Goal: Check status: Check status

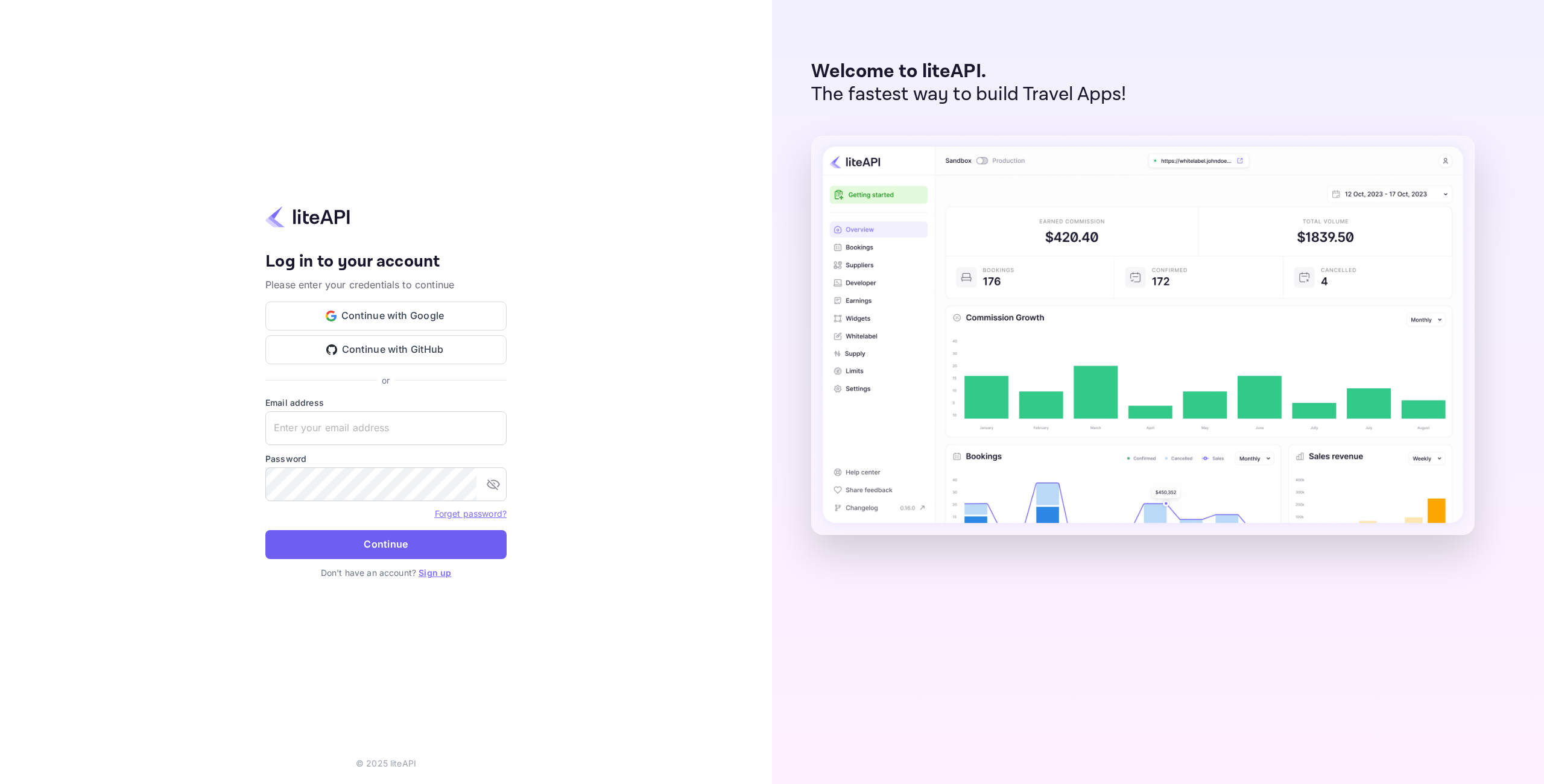
type input "adminpassword_support@yandex-team.ru"
drag, startPoint x: 419, startPoint y: 540, endPoint x: 428, endPoint y: 538, distance: 9.2
click at [419, 540] on button "Continue" at bounding box center [386, 545] width 241 height 29
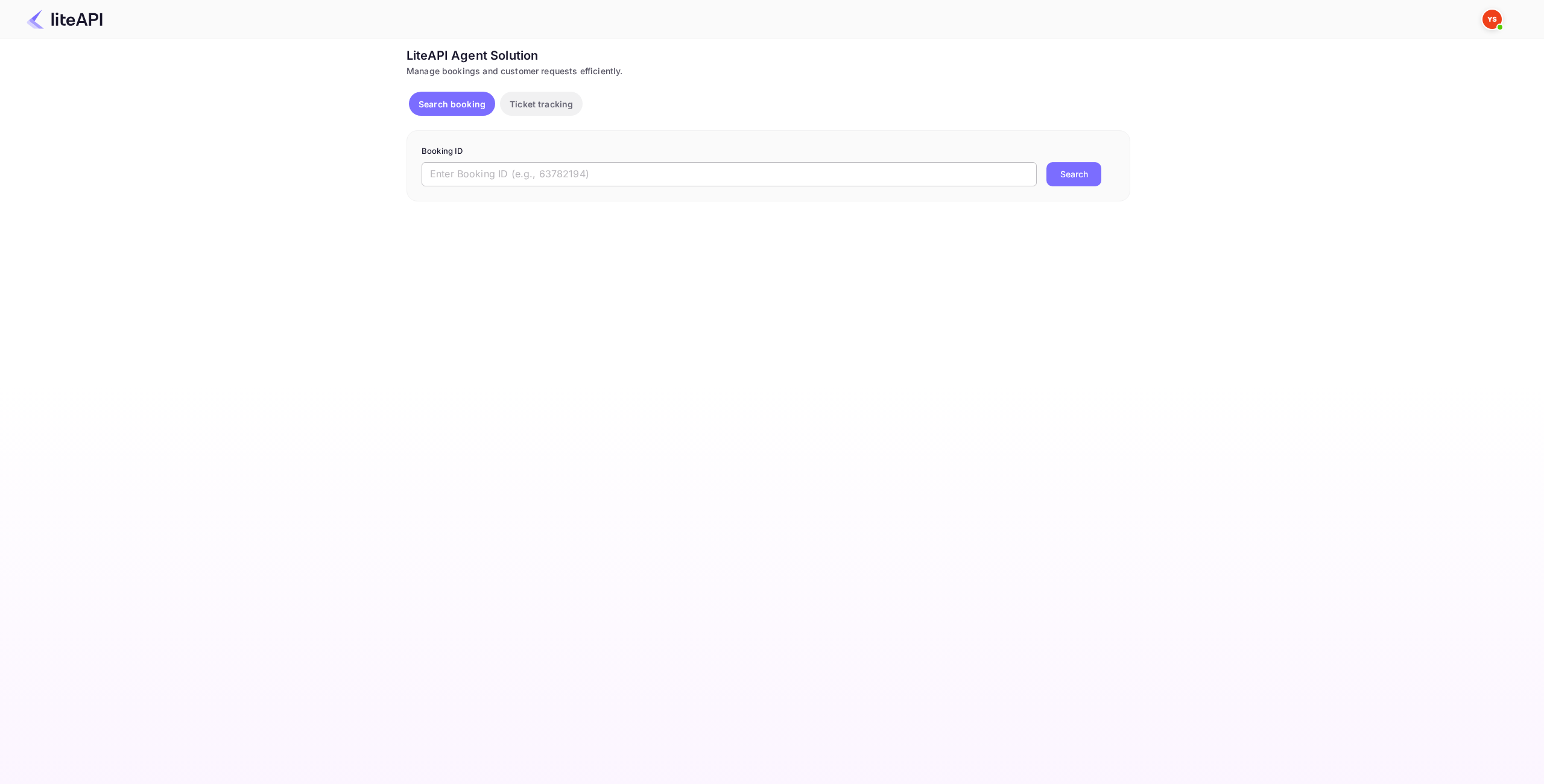
click at [590, 171] on input "text" at bounding box center [729, 174] width 615 height 24
paste input "8863047"
type input "8863047"
click at [1096, 179] on button "Search" at bounding box center [1073, 174] width 55 height 24
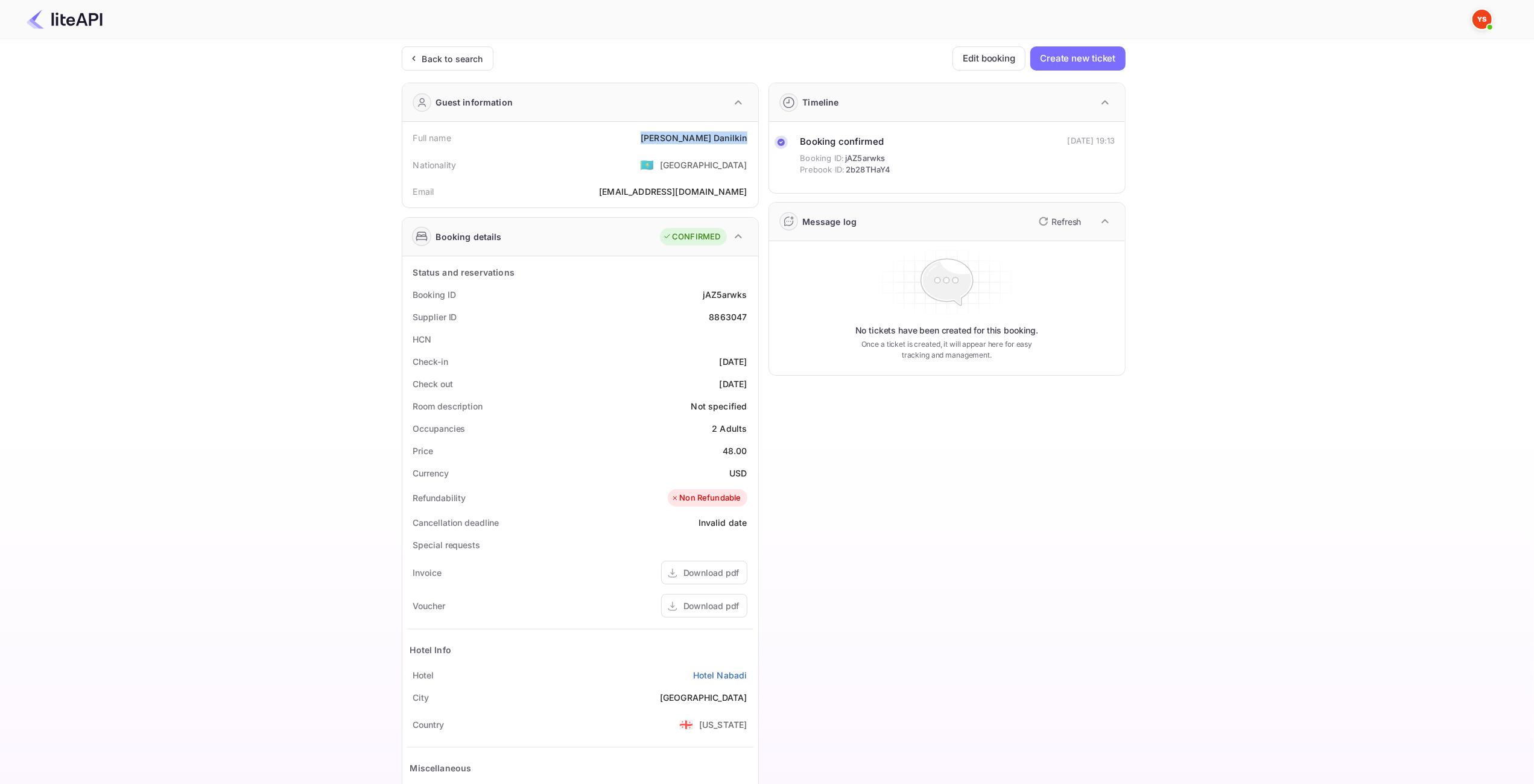
drag, startPoint x: 750, startPoint y: 139, endPoint x: 683, endPoint y: 142, distance: 67.1
click at [683, 142] on div "Full name [PERSON_NAME]" at bounding box center [580, 137] width 346 height 22
click at [1197, 385] on div "Ticket Affiliate URL [URL][DOMAIN_NAME] Business partner name Nuitee Travel Cus…" at bounding box center [764, 455] width 1498 height 816
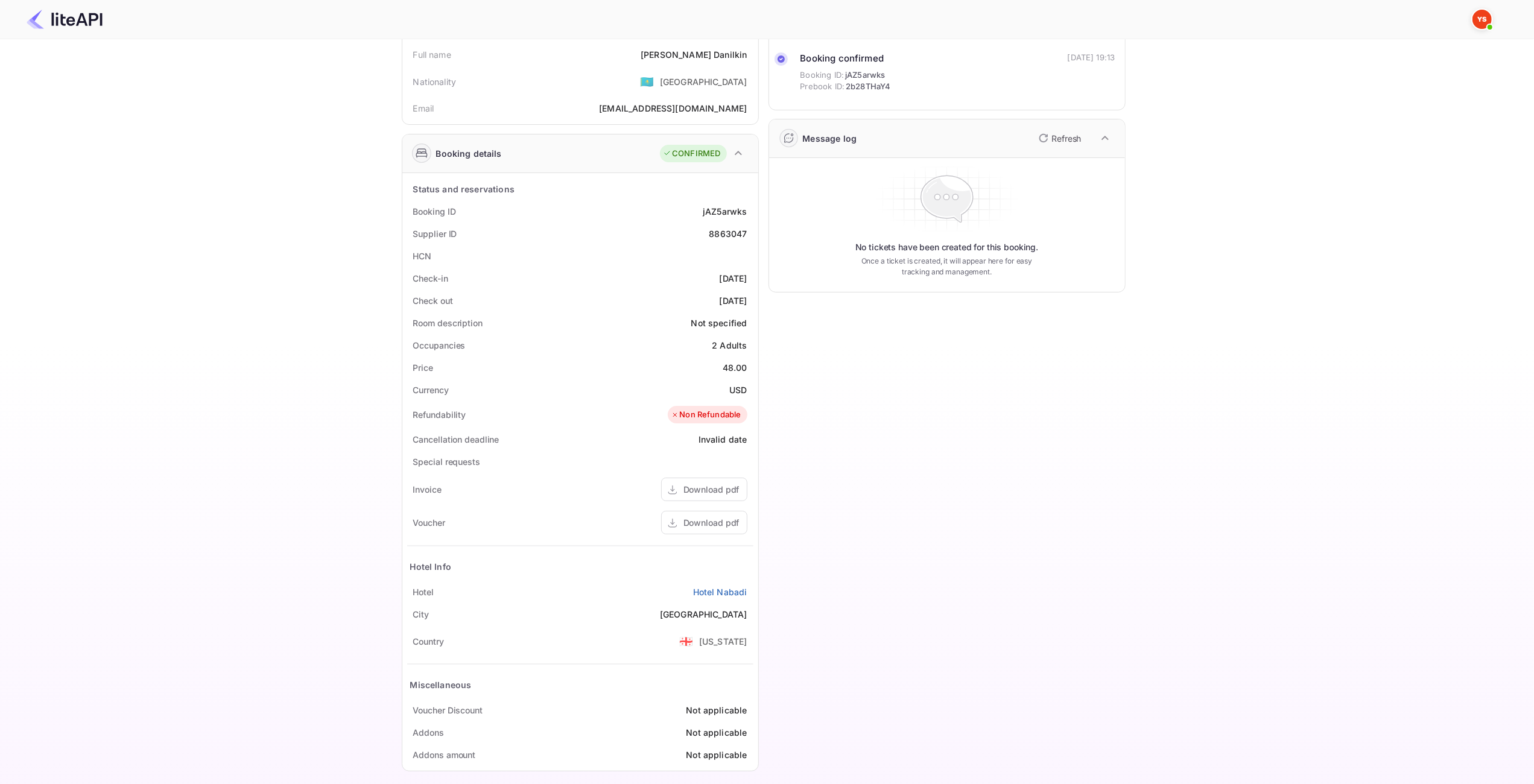
scroll to position [92, 0]
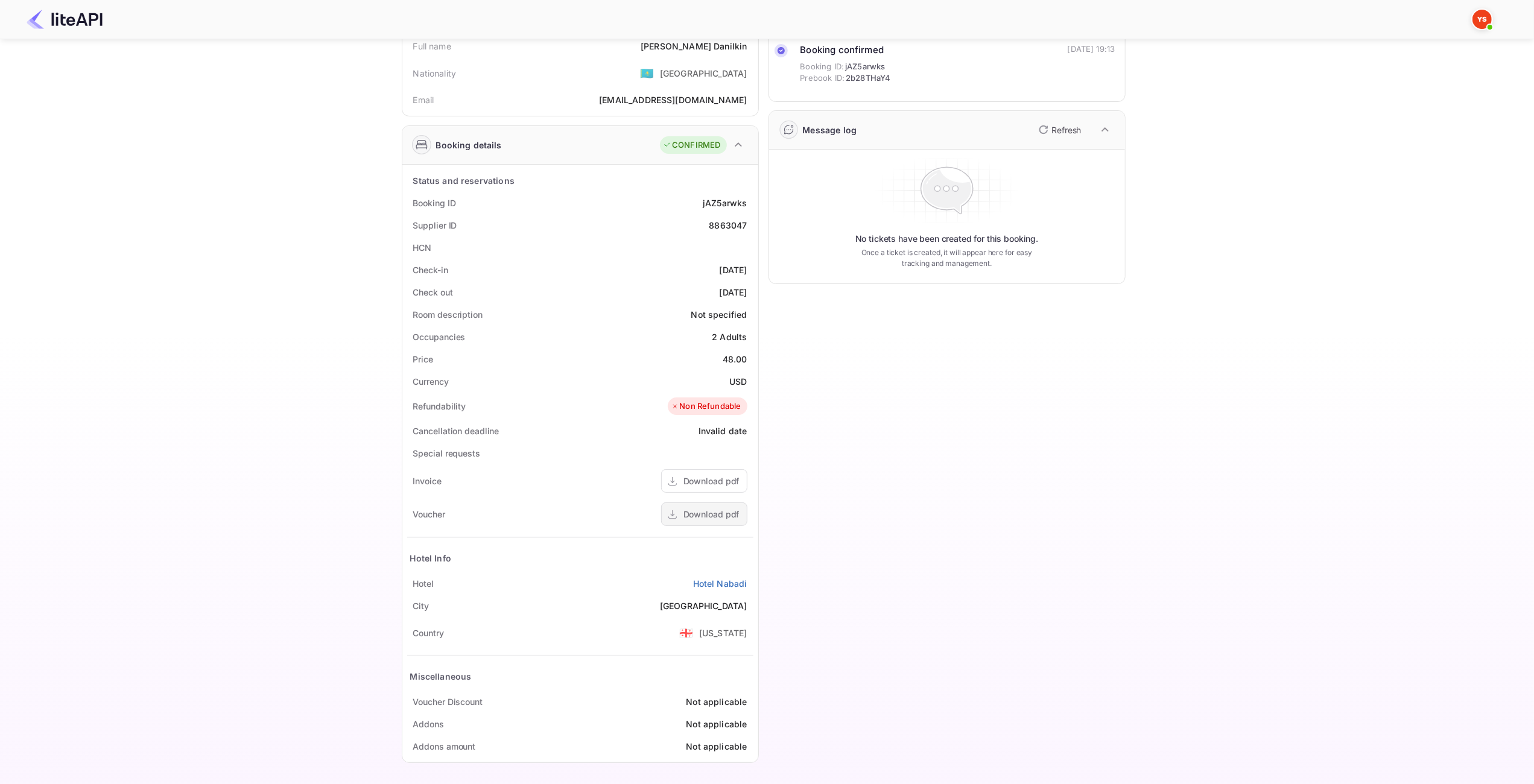
click at [738, 519] on div "Download pdf" at bounding box center [704, 514] width 87 height 23
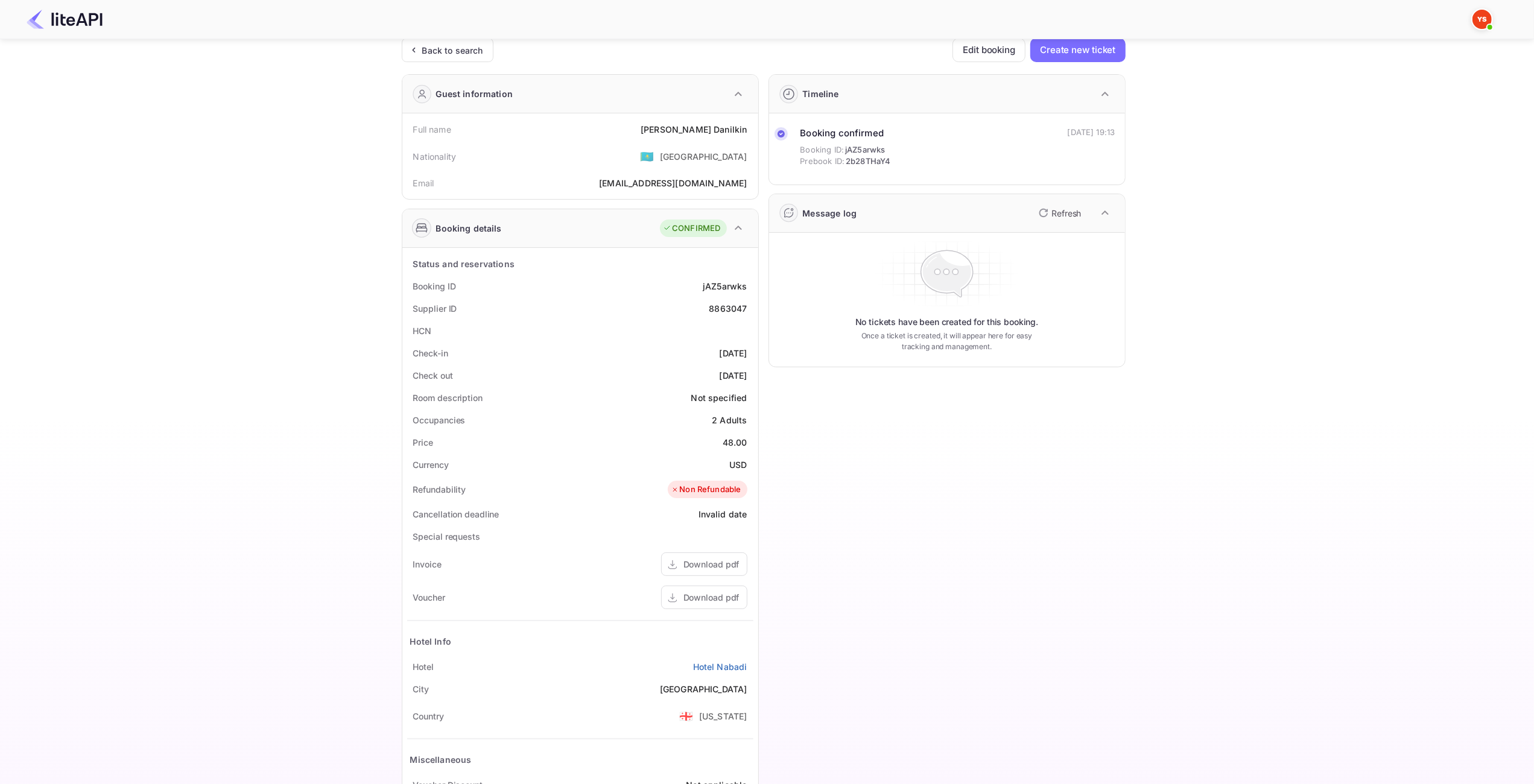
scroll to position [0, 0]
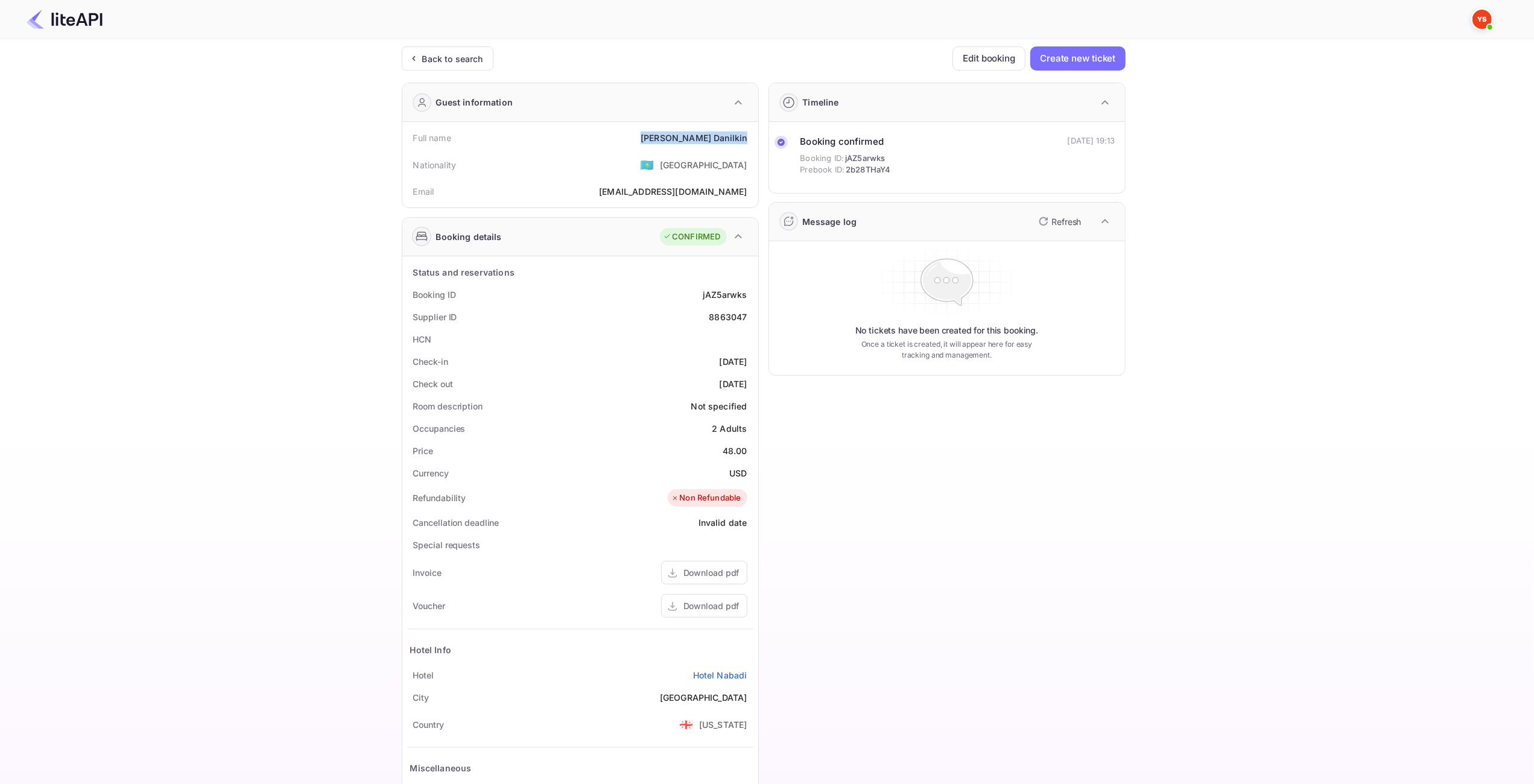
drag, startPoint x: 747, startPoint y: 139, endPoint x: 657, endPoint y: 138, distance: 90.0
click at [657, 138] on div "Full name [PERSON_NAME]" at bounding box center [580, 137] width 346 height 22
copy div "[PERSON_NAME]"
click at [740, 449] on div "48.00" at bounding box center [735, 451] width 25 height 13
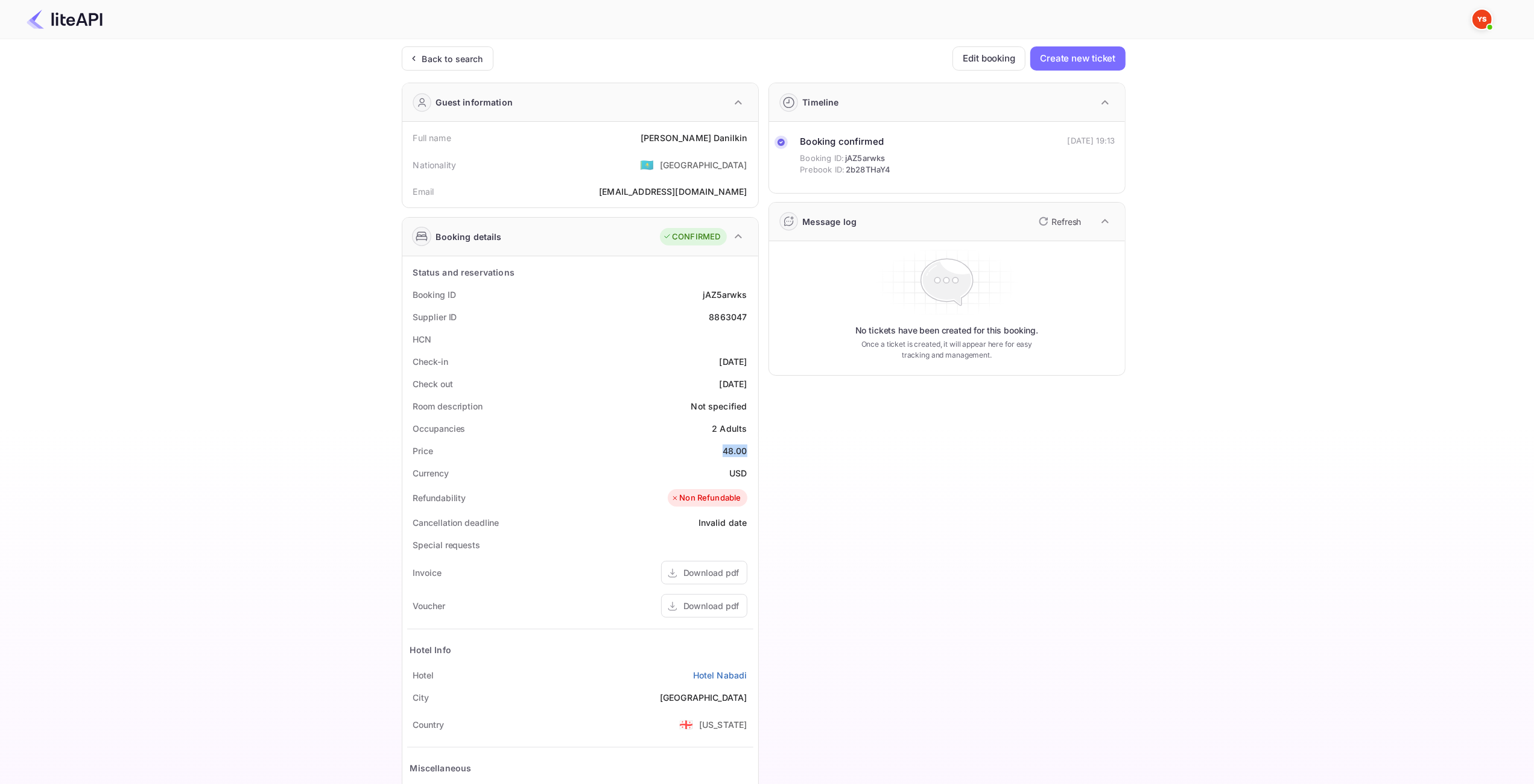
copy div "48.00"
